Goal: Task Accomplishment & Management: Use online tool/utility

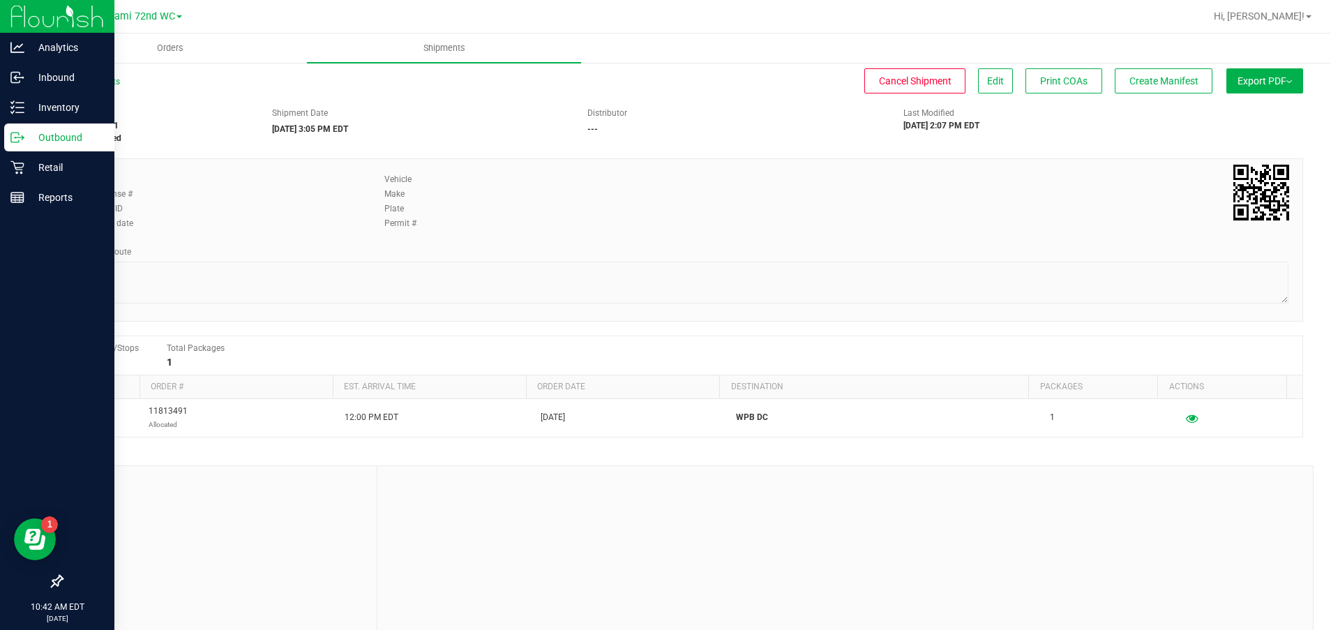
click at [58, 133] on p "Outbound" at bounding box center [66, 137] width 84 height 17
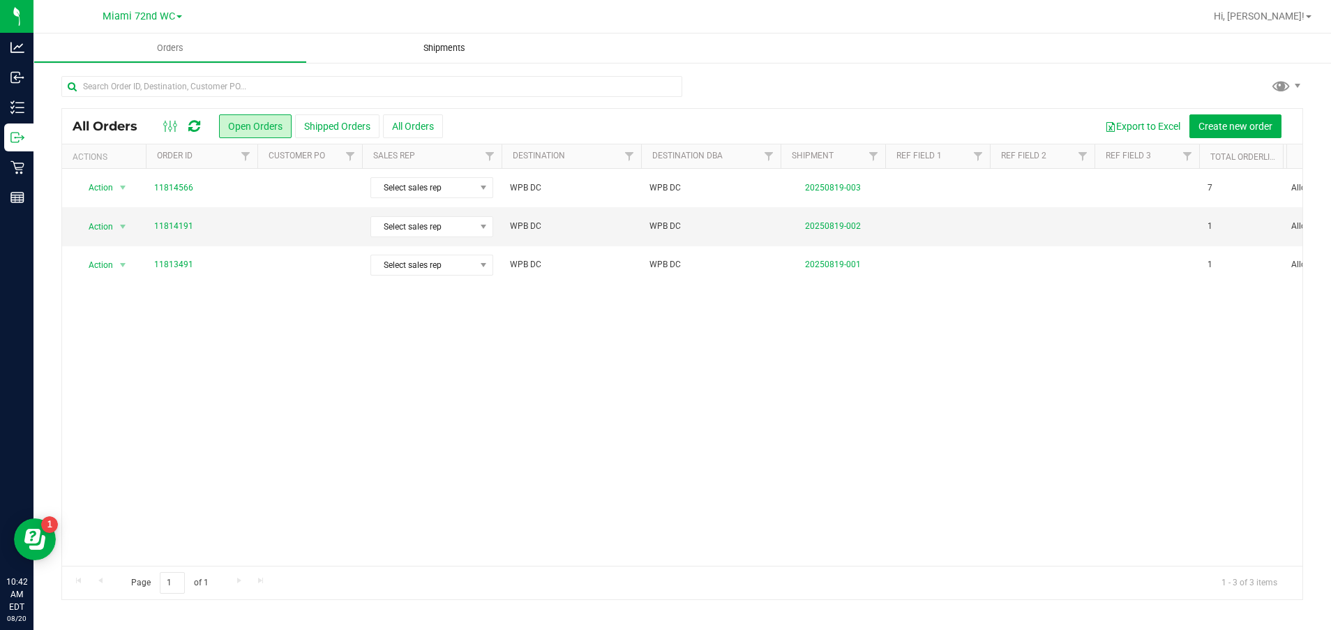
click at [457, 42] on span "Shipments" at bounding box center [445, 48] width 80 height 13
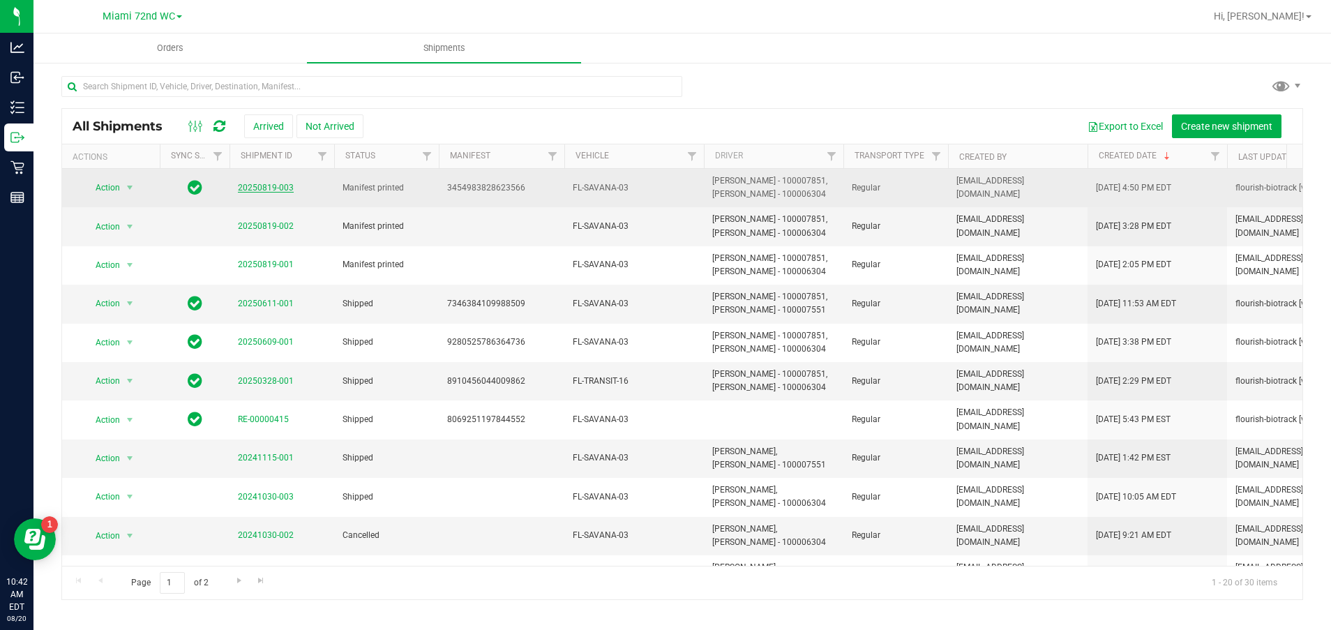
click at [271, 186] on link "20250819-003" at bounding box center [266, 188] width 56 height 10
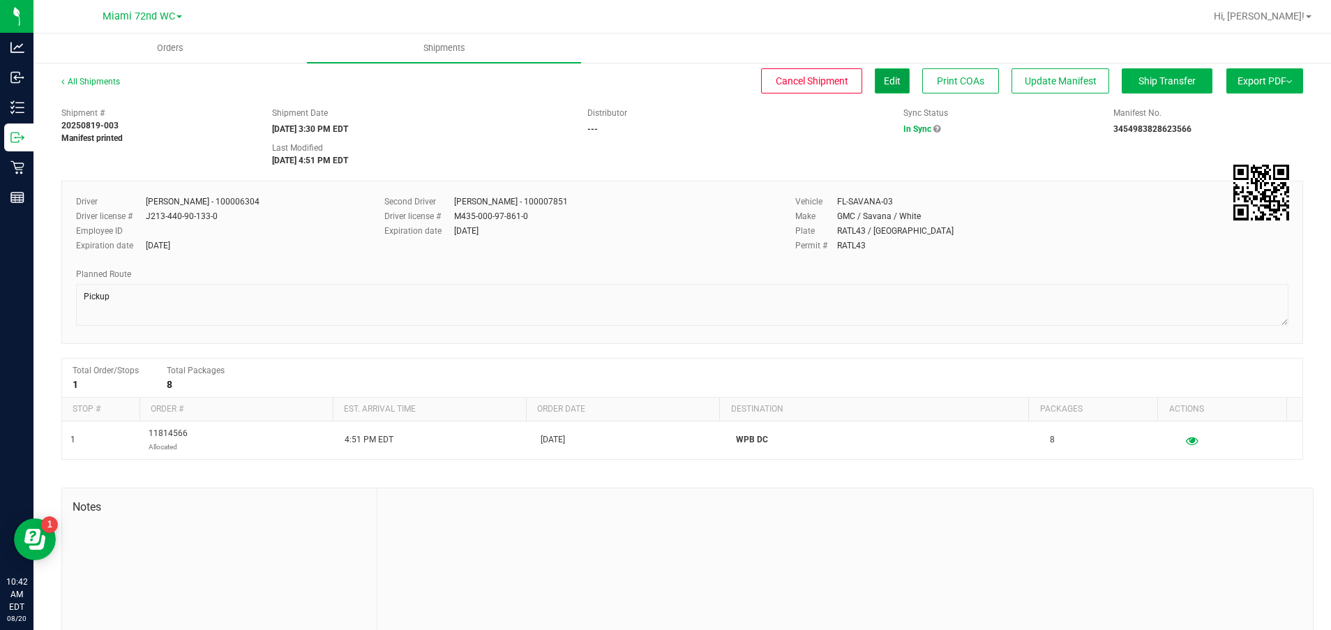
click at [884, 75] on span "Edit" at bounding box center [892, 80] width 17 height 11
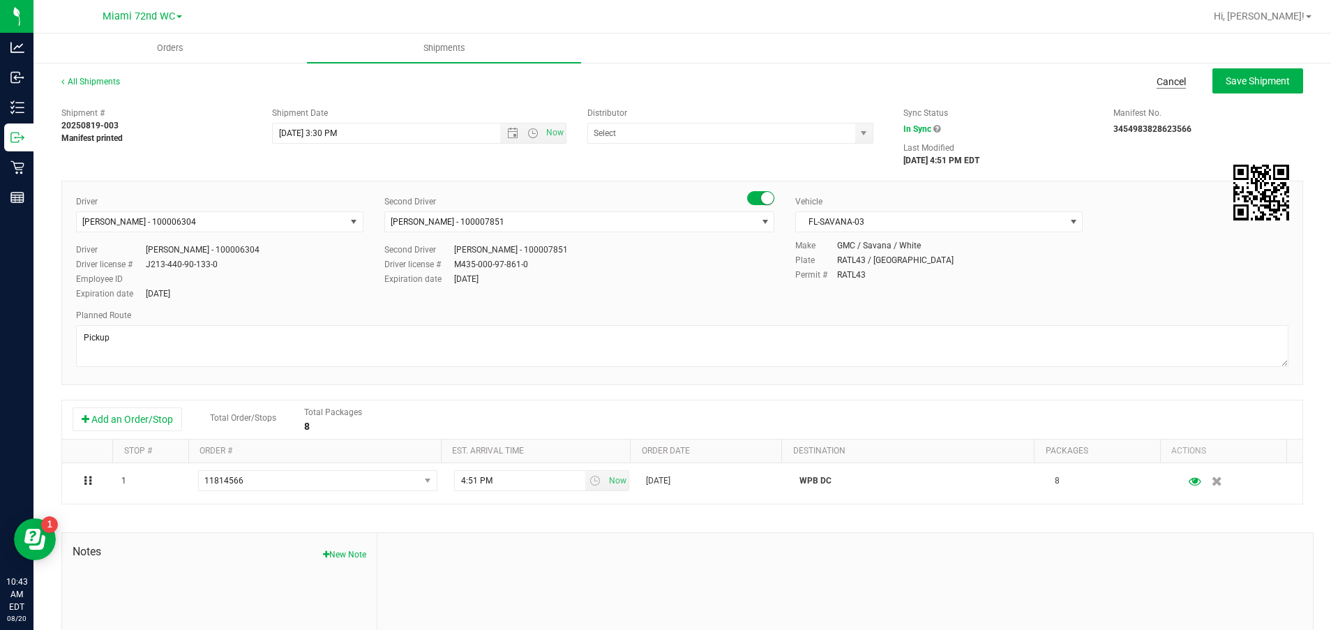
click at [1157, 80] on link "Cancel" at bounding box center [1171, 82] width 29 height 14
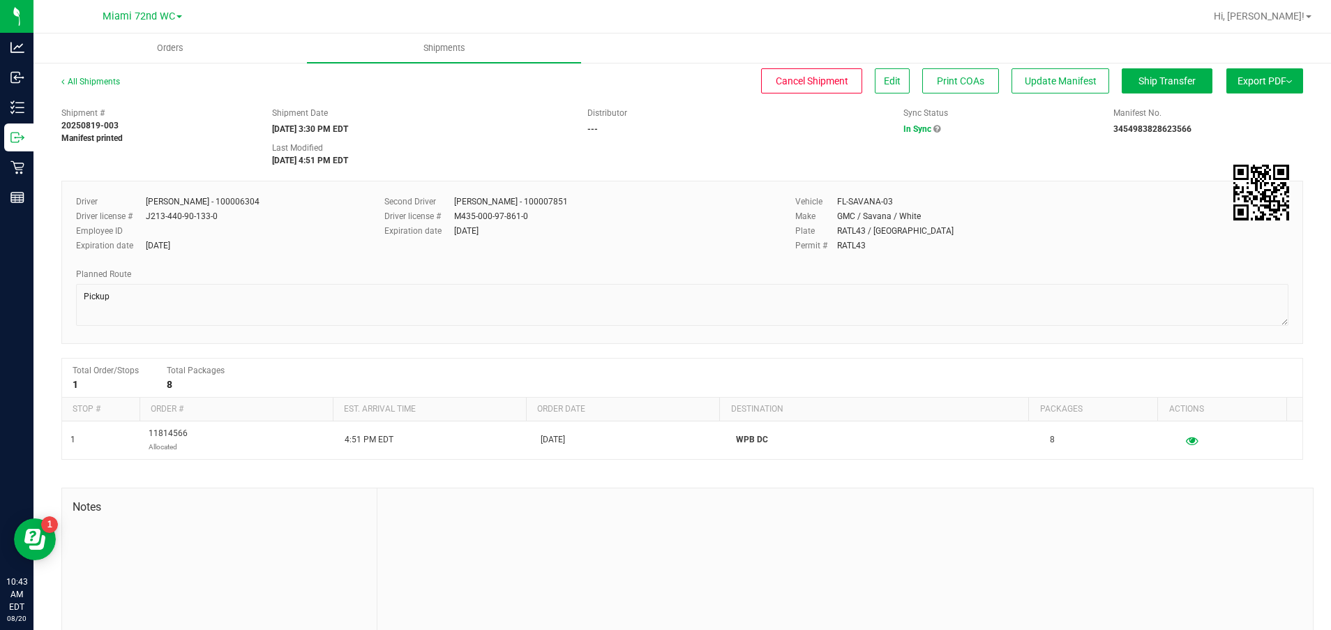
click at [1254, 82] on button "Export PDF" at bounding box center [1265, 80] width 77 height 25
click at [1251, 114] on span "Manifest by Package ID" at bounding box center [1244, 112] width 89 height 10
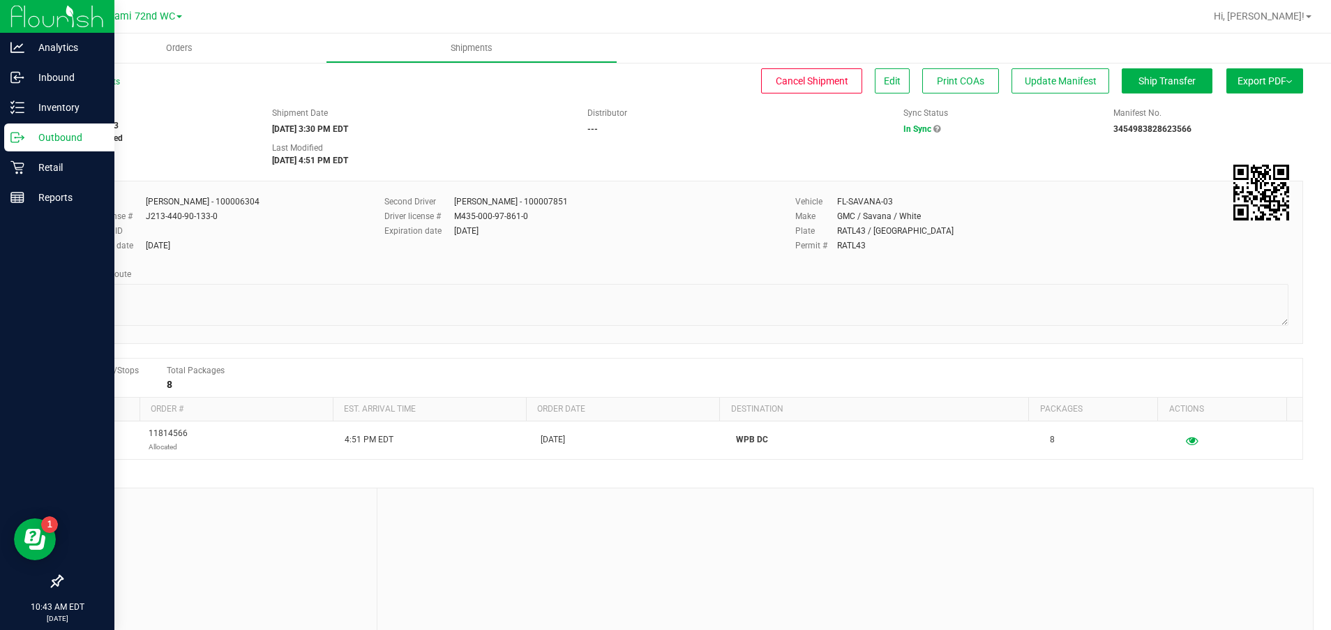
click at [50, 137] on p "Outbound" at bounding box center [66, 137] width 84 height 17
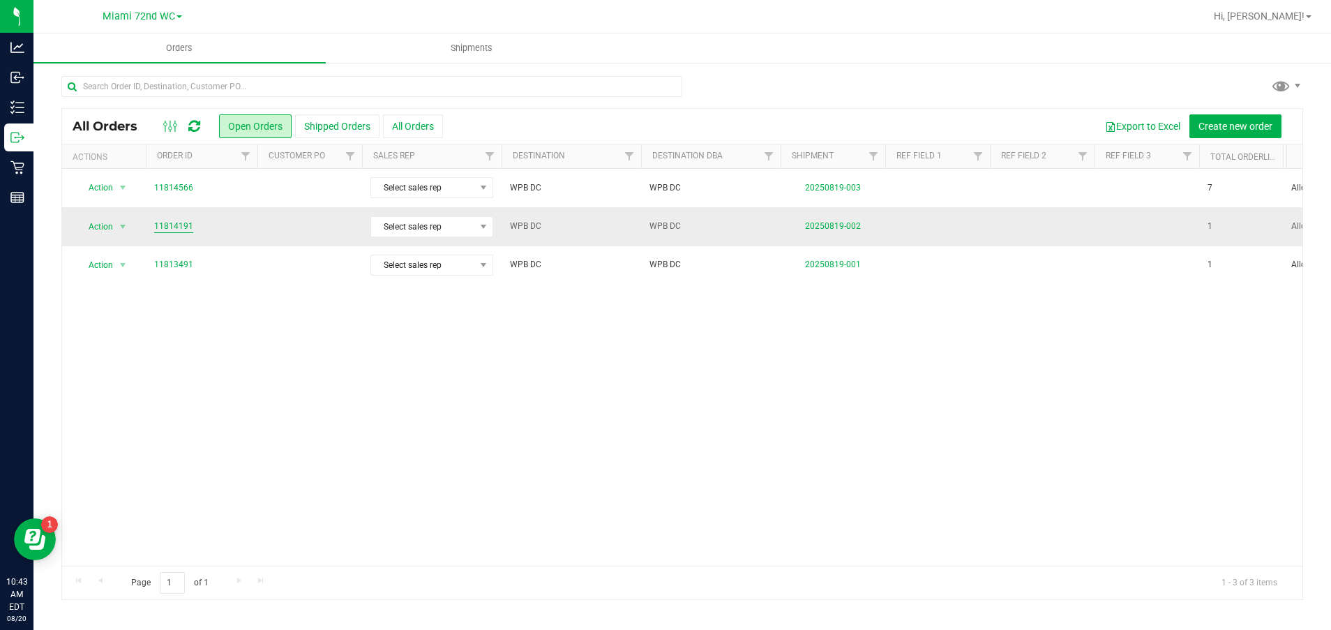
click at [174, 224] on link "11814191" at bounding box center [173, 226] width 39 height 13
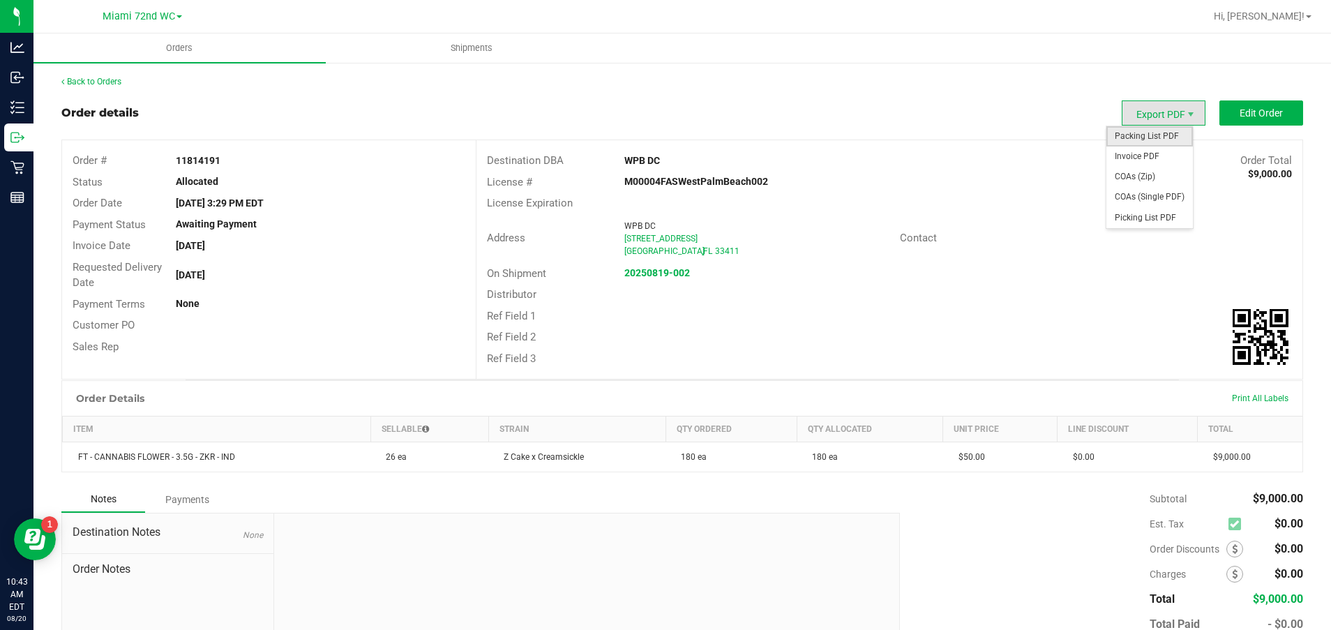
click at [1158, 136] on span "Packing List PDF" at bounding box center [1150, 136] width 87 height 20
click at [1145, 114] on span "Export PDF" at bounding box center [1164, 112] width 84 height 25
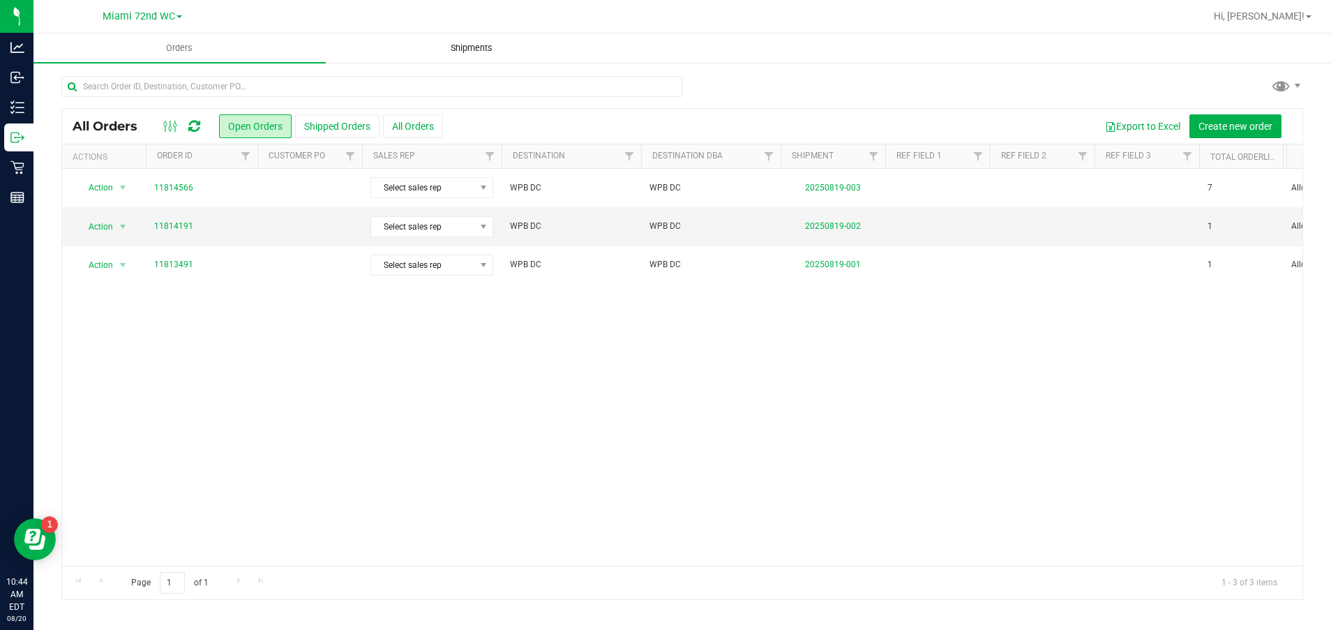
click at [484, 49] on span "Shipments" at bounding box center [472, 48] width 80 height 13
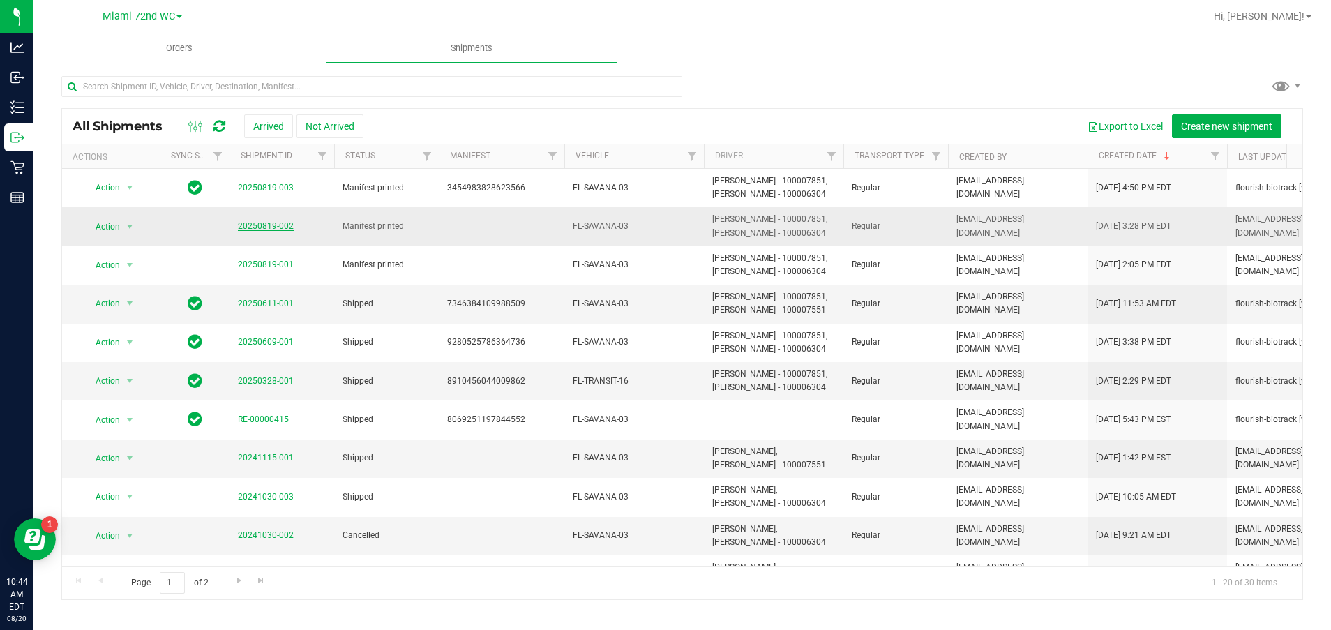
click at [262, 223] on link "20250819-002" at bounding box center [266, 226] width 56 height 10
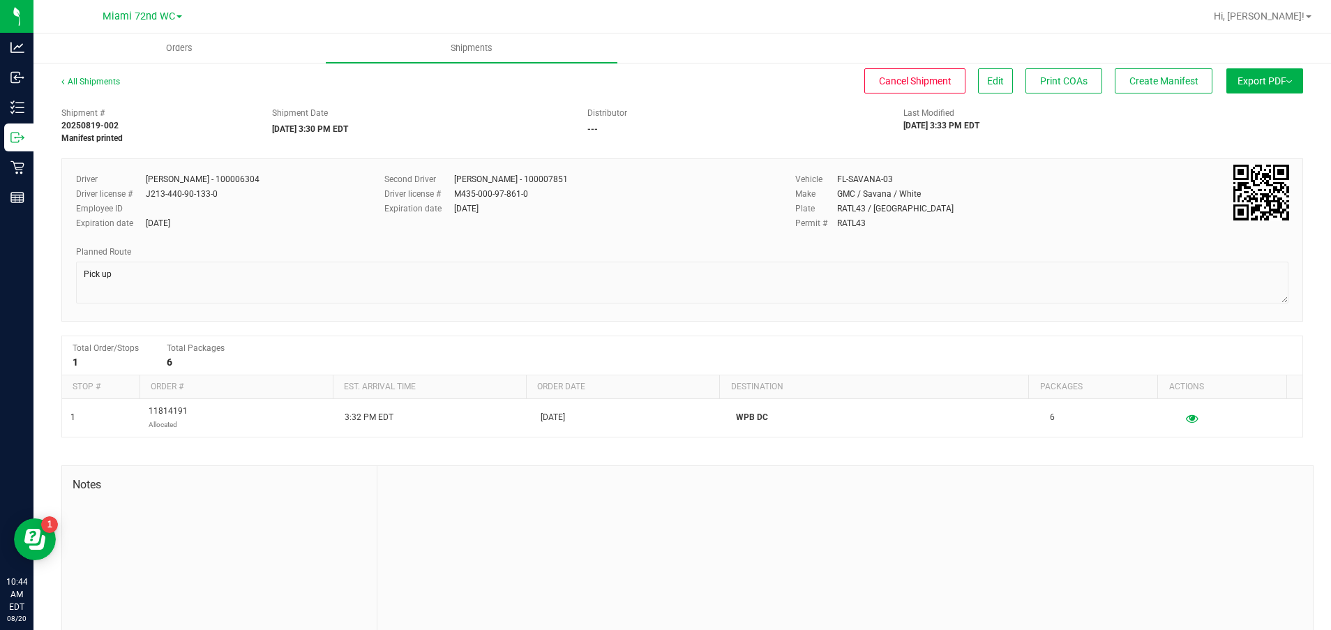
click at [1257, 76] on button "Export PDF" at bounding box center [1265, 80] width 77 height 25
click at [1278, 107] on div "Manifest by Package ID" at bounding box center [1264, 112] width 128 height 10
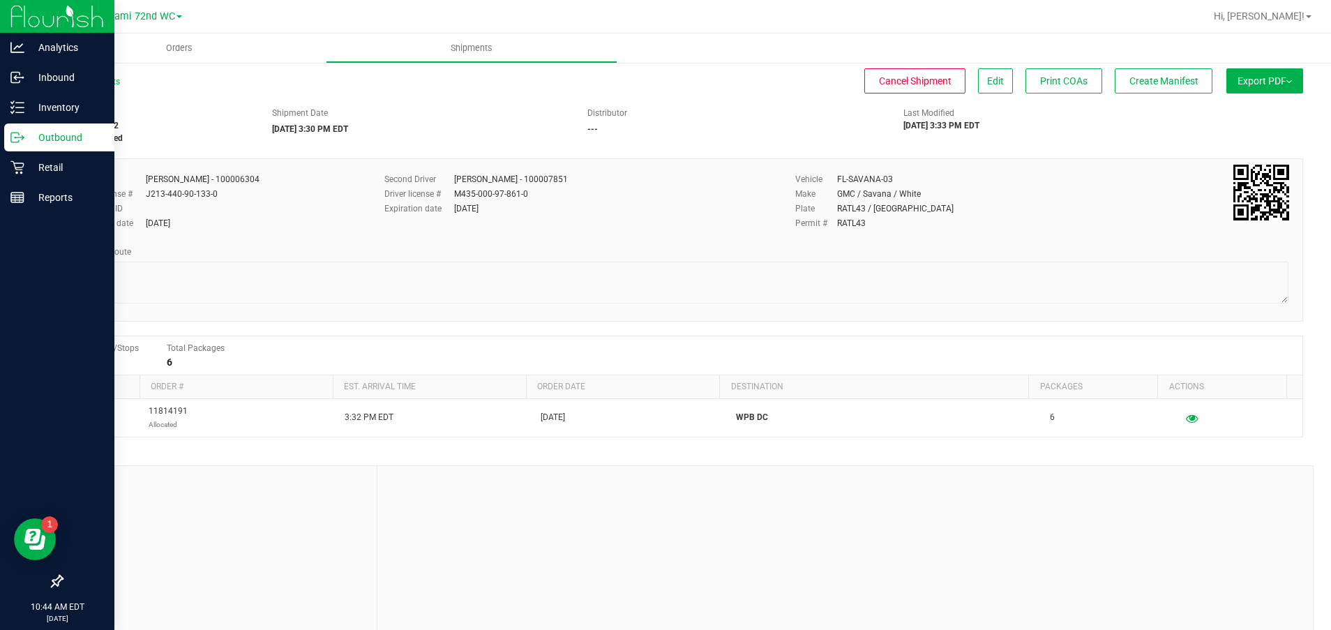
click at [59, 142] on p "Outbound" at bounding box center [66, 137] width 84 height 17
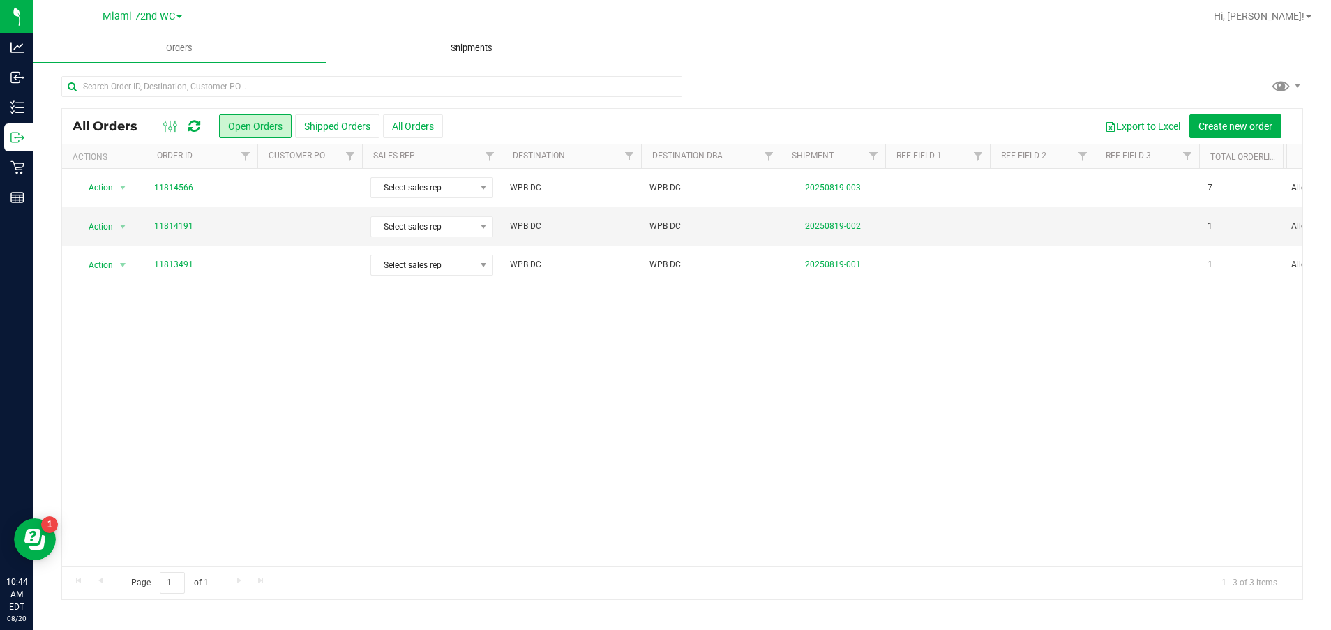
click at [483, 47] on span "Shipments" at bounding box center [472, 48] width 80 height 13
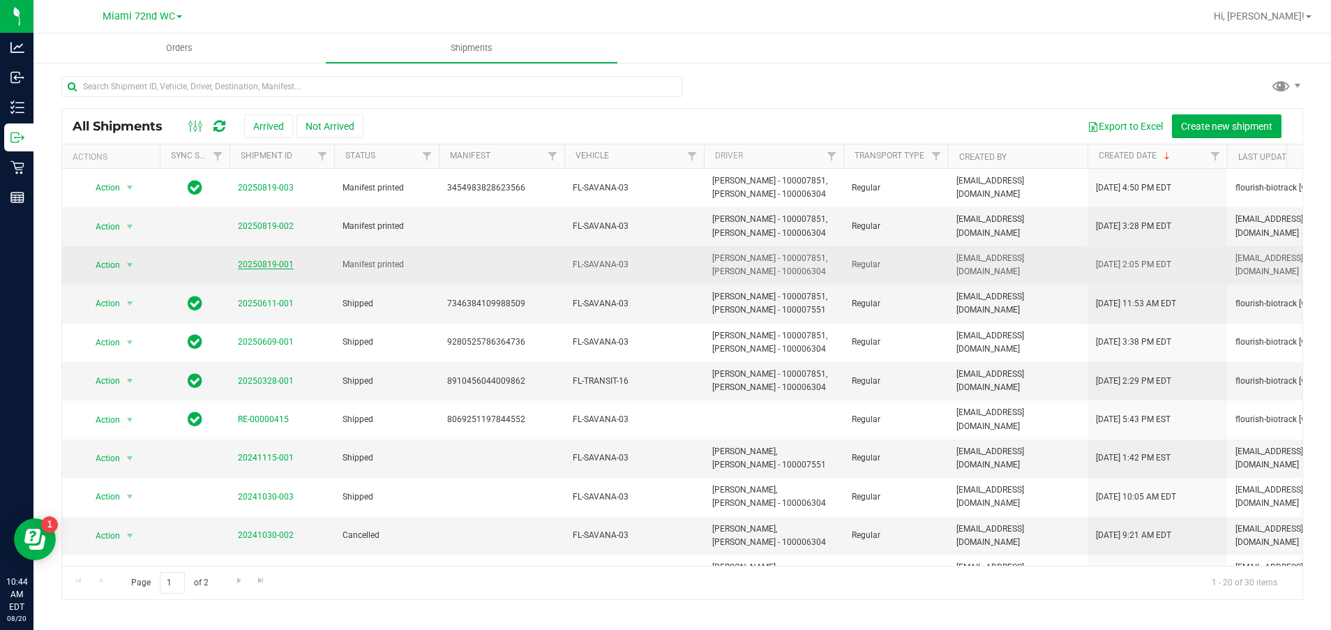
click at [259, 263] on link "20250819-001" at bounding box center [266, 265] width 56 height 10
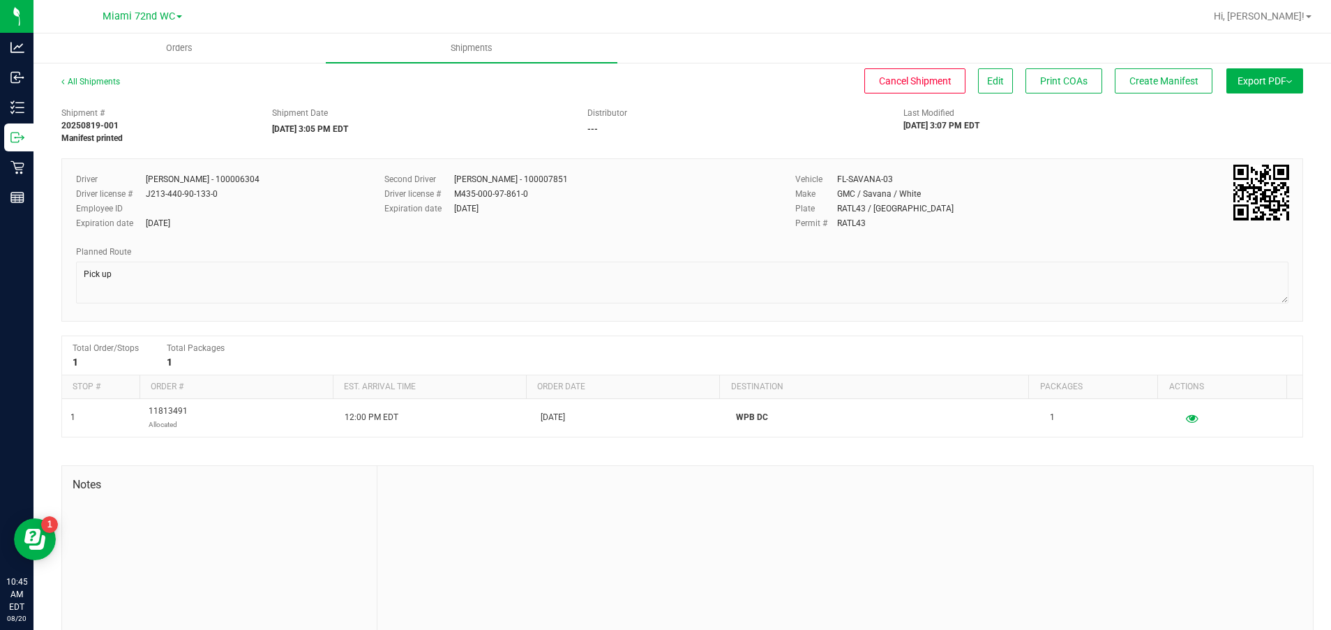
click at [1264, 79] on button "Export PDF" at bounding box center [1265, 80] width 77 height 25
click at [1273, 108] on div "Manifest by Package ID" at bounding box center [1264, 112] width 128 height 10
